Goal: Navigation & Orientation: Find specific page/section

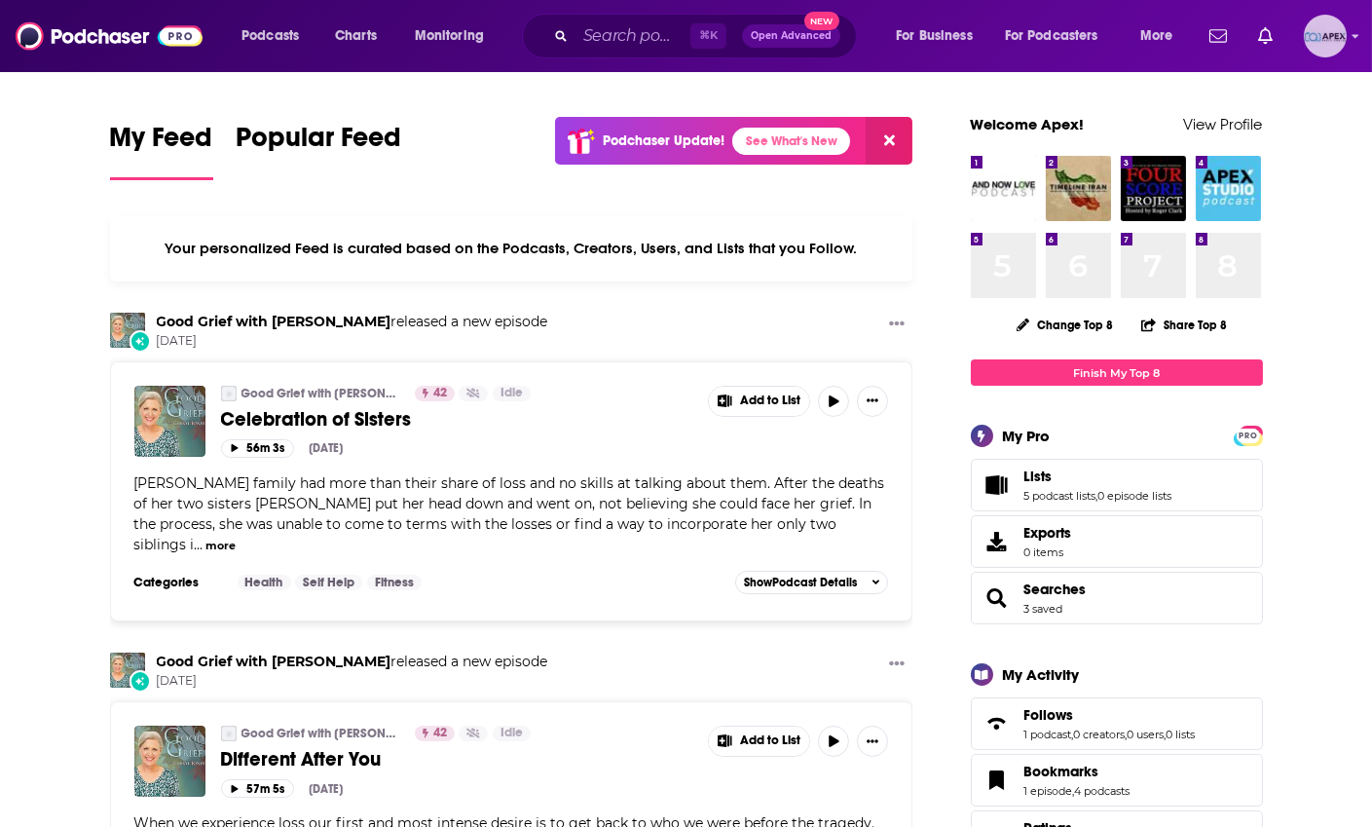
click at [1345, 46] on div "Logged in as Apex" at bounding box center [1325, 36] width 43 height 43
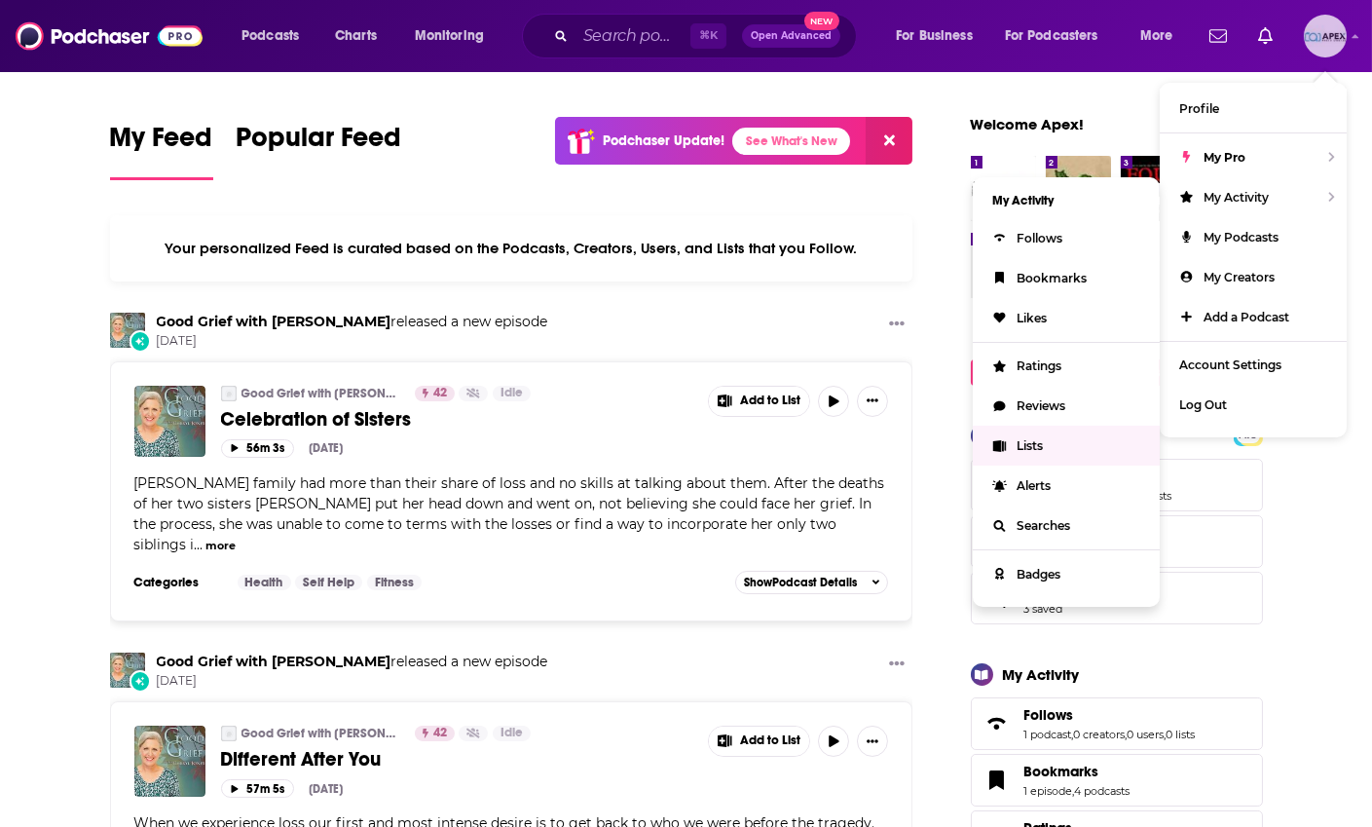
click at [1024, 454] on link "Lists" at bounding box center [1066, 445] width 187 height 40
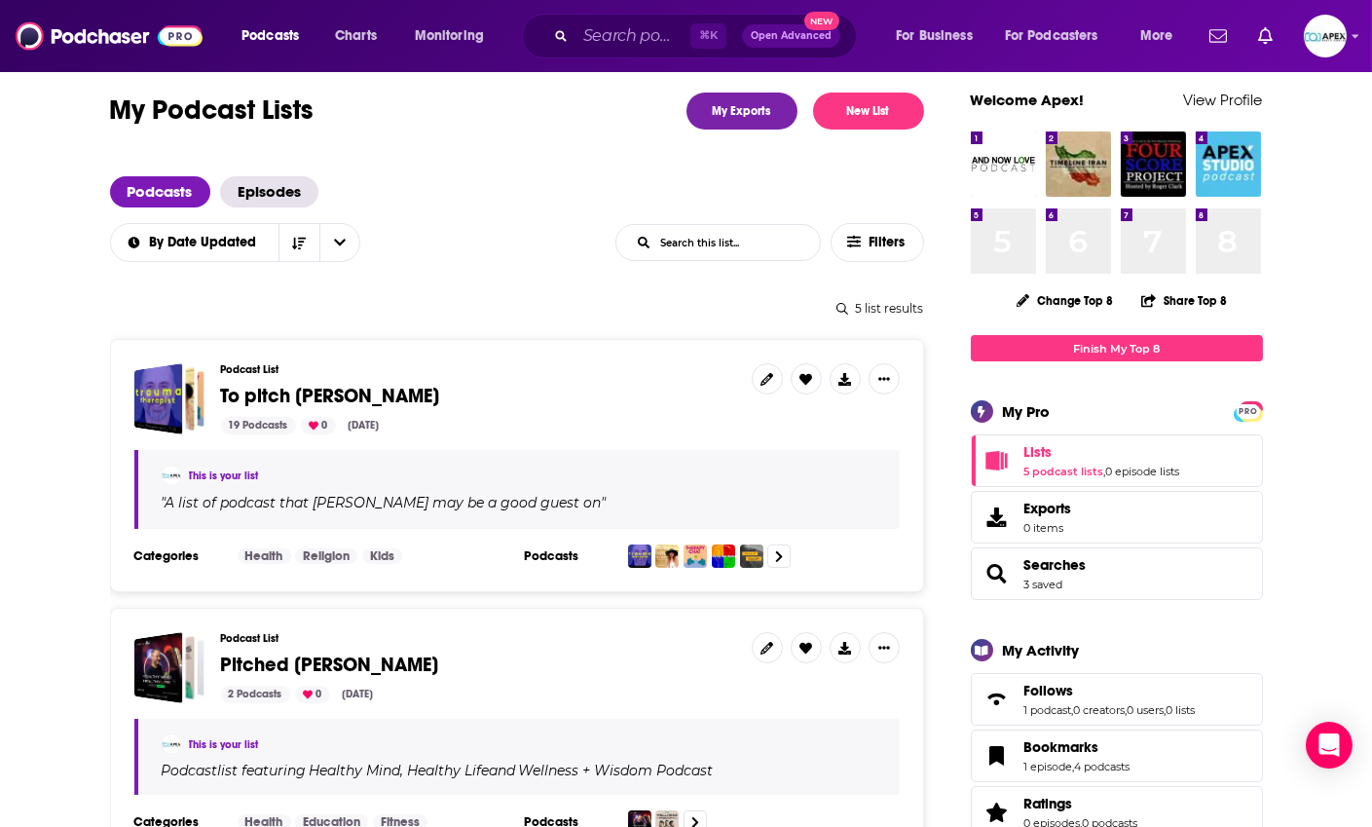
scroll to position [379, 0]
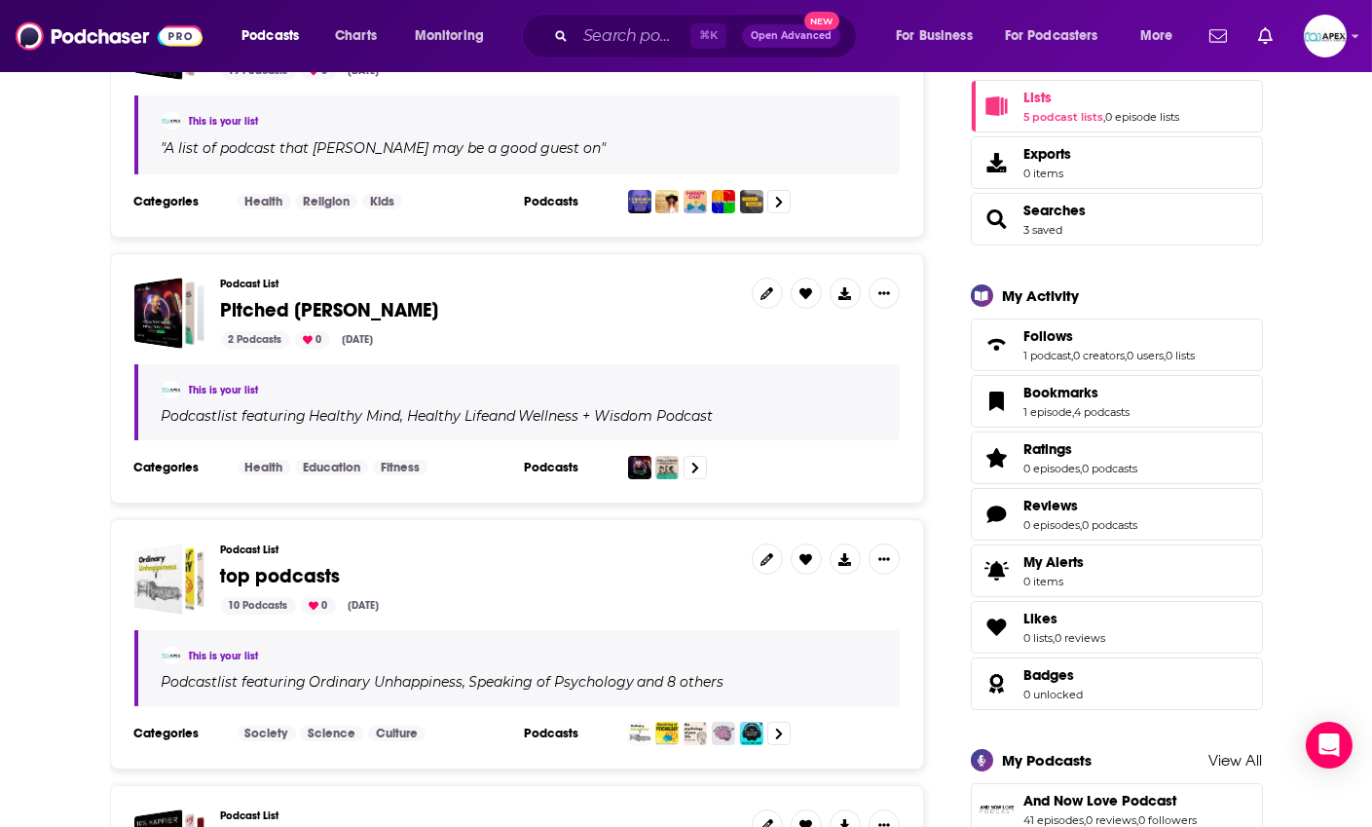
click at [539, 325] on div "Podcast List Pitched [PERSON_NAME] 2 Podcasts 0 [DATE]" at bounding box center [478, 312] width 515 height 71
click at [538, 479] on div "Podcast List Pitched [PERSON_NAME] 2 Podcasts 0 [DATE] This is your list Podcas…" at bounding box center [517, 378] width 814 height 250
click at [260, 309] on span "Pitched [PERSON_NAME]" at bounding box center [330, 310] width 218 height 24
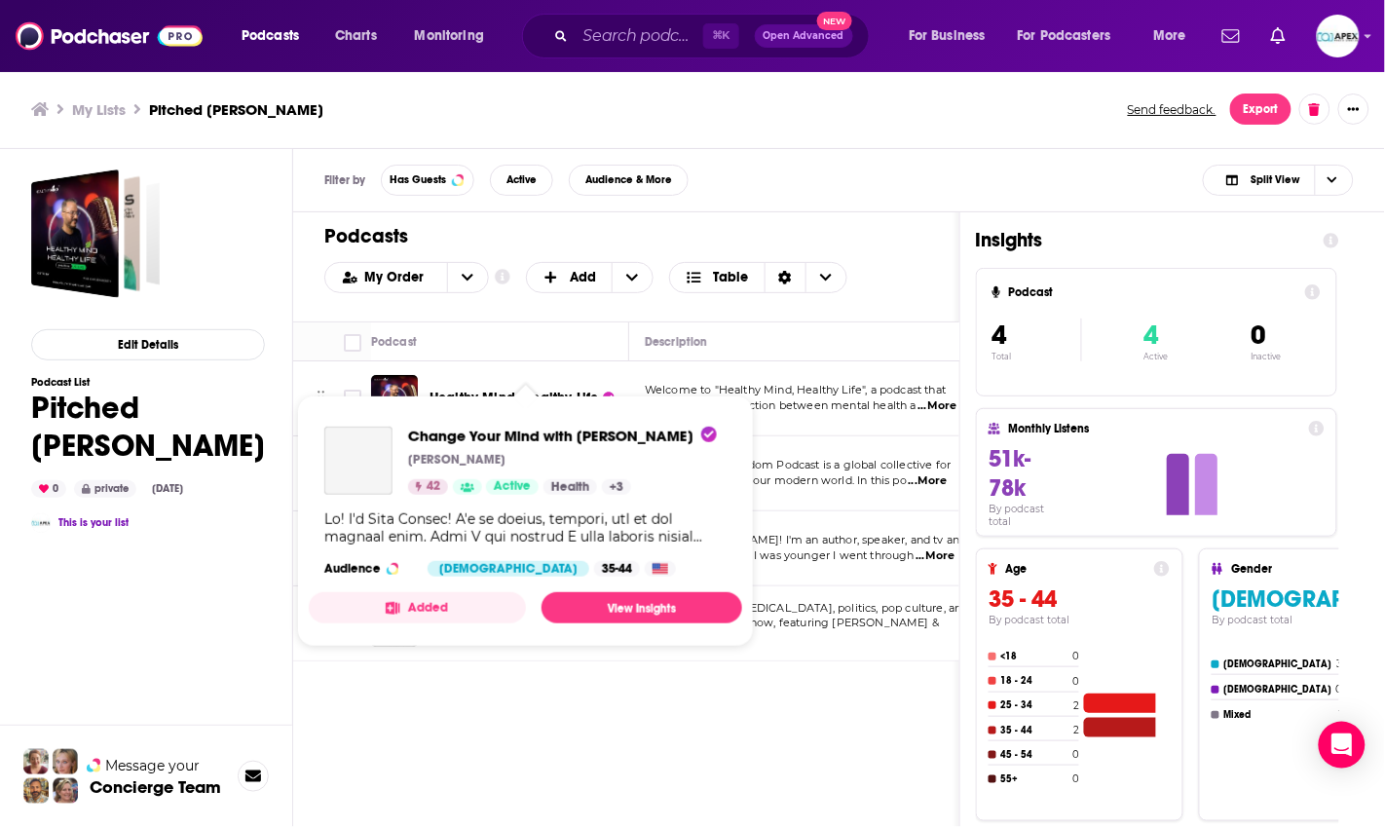
click at [461, 541] on div "Show Podcast Details" at bounding box center [525, 527] width 402 height 35
click at [454, 448] on div "Change Your Mind with [PERSON_NAME] [PERSON_NAME] 42 Active Health + 3" at bounding box center [562, 460] width 309 height 68
click at [461, 432] on span "Change Your Mind with [PERSON_NAME]" at bounding box center [562, 435] width 309 height 18
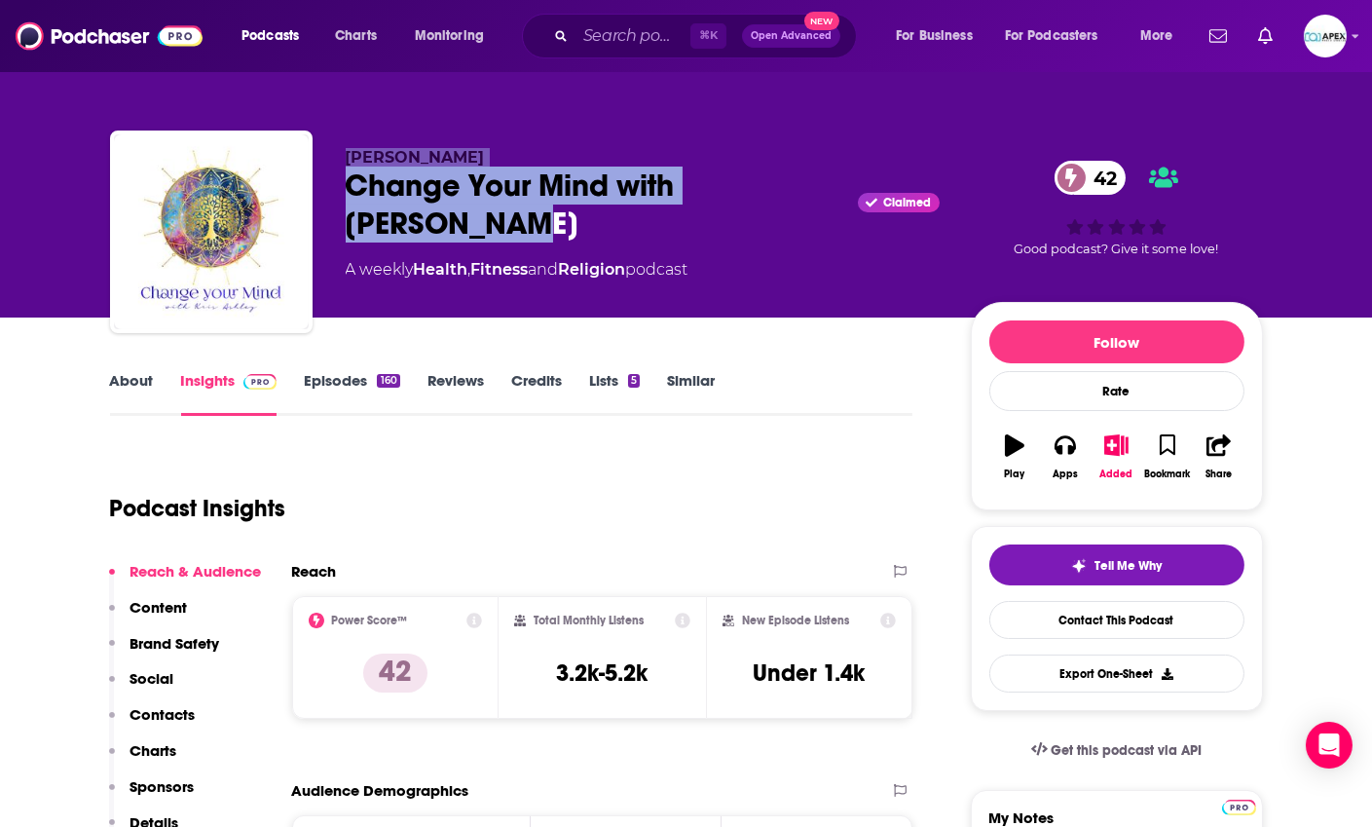
drag, startPoint x: 442, startPoint y: 229, endPoint x: 304, endPoint y: 159, distance: 155.0
click at [304, 159] on div "[PERSON_NAME] Change Your Mind with [PERSON_NAME] Claimed 42 A weekly Health , …" at bounding box center [686, 235] width 1153 height 210
copy div "[PERSON_NAME] Change Your Mind with [PERSON_NAME]"
click at [139, 388] on link "About" at bounding box center [132, 393] width 44 height 45
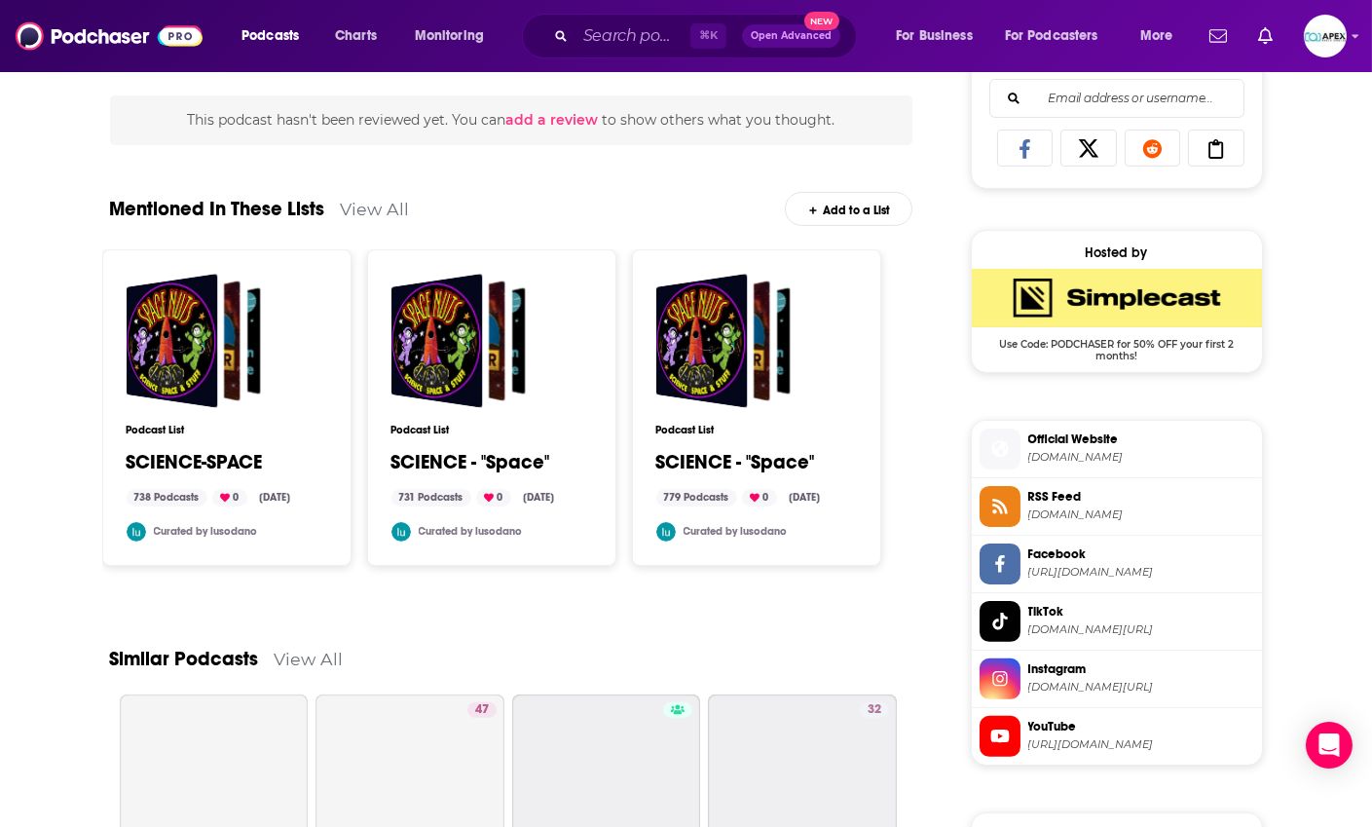
scroll to position [1268, 0]
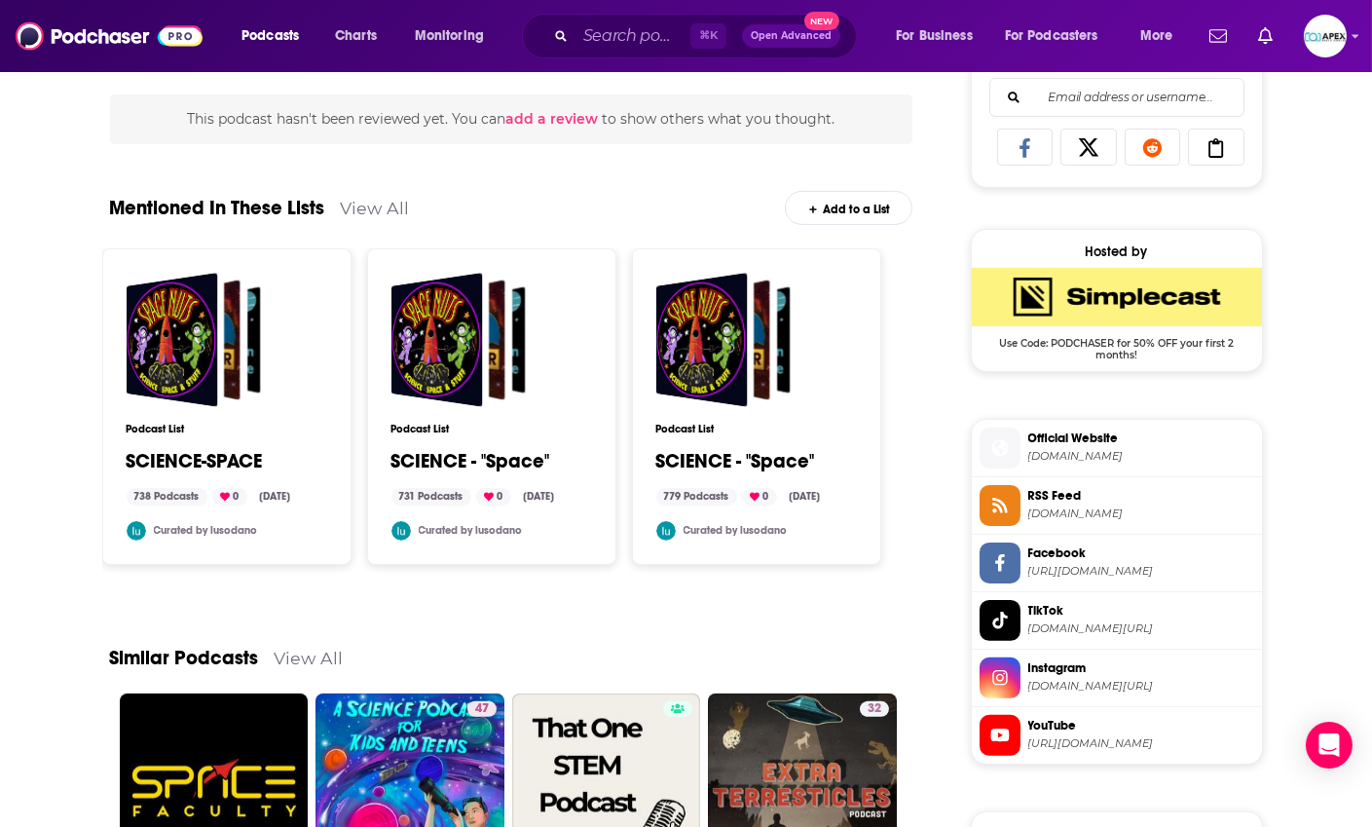
click at [1134, 728] on span "YouTube" at bounding box center [1141, 726] width 226 height 18
